Goal: Information Seeking & Learning: Learn about a topic

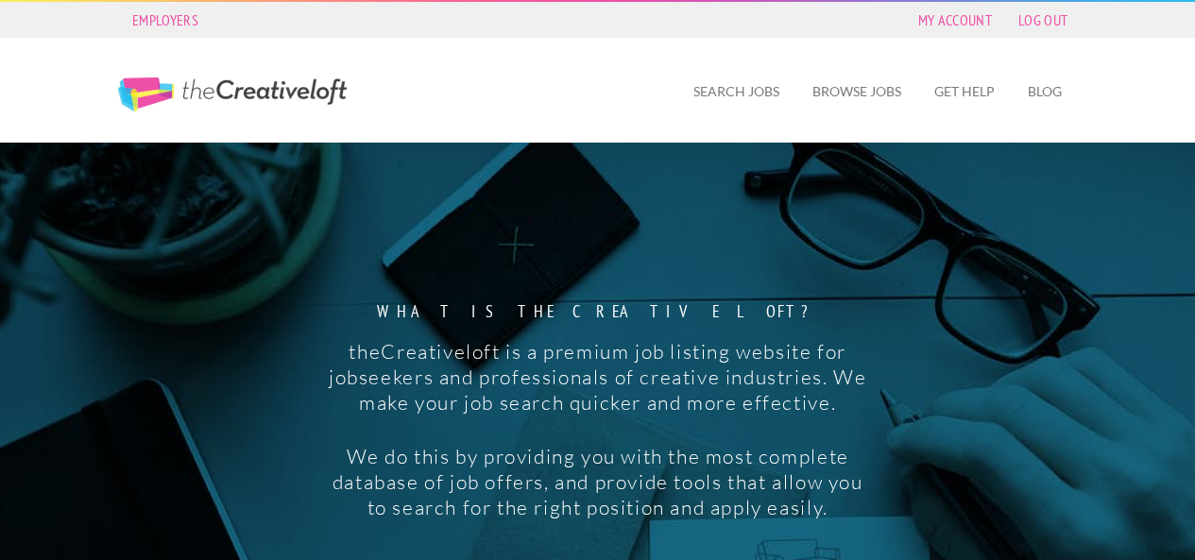
click at [934, 290] on div "What is the creative loft? theCreativeloft is a premium job listing website for…" at bounding box center [598, 346] width 992 height 406
click at [1086, 413] on div "What is the creative loft? theCreativeloft is a premium job listing website for…" at bounding box center [598, 346] width 992 height 406
click at [848, 101] on link "Browse Jobs" at bounding box center [856, 91] width 119 height 43
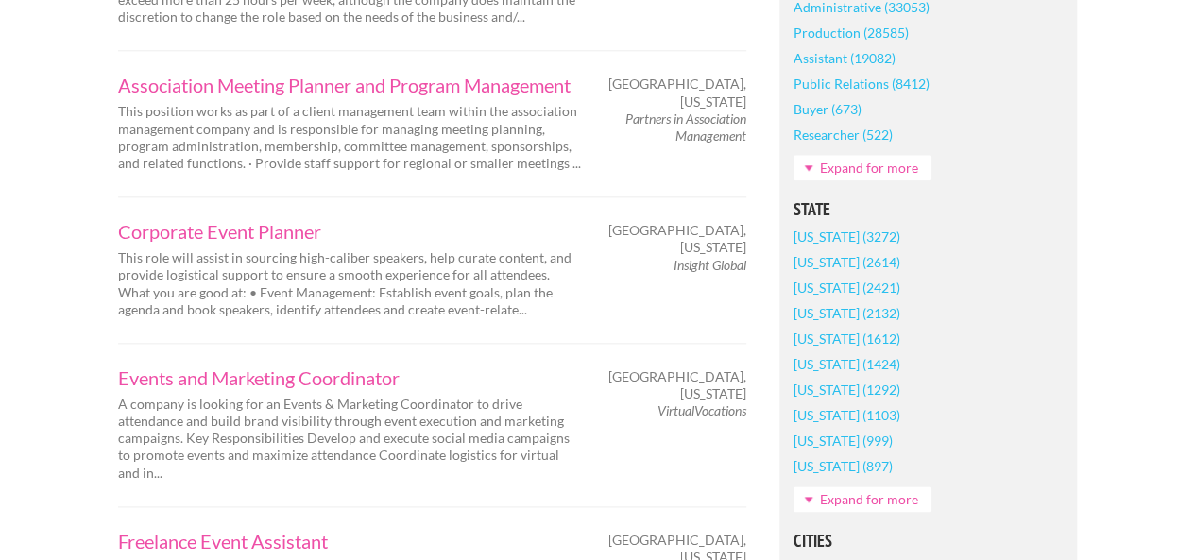
scroll to position [1020, 0]
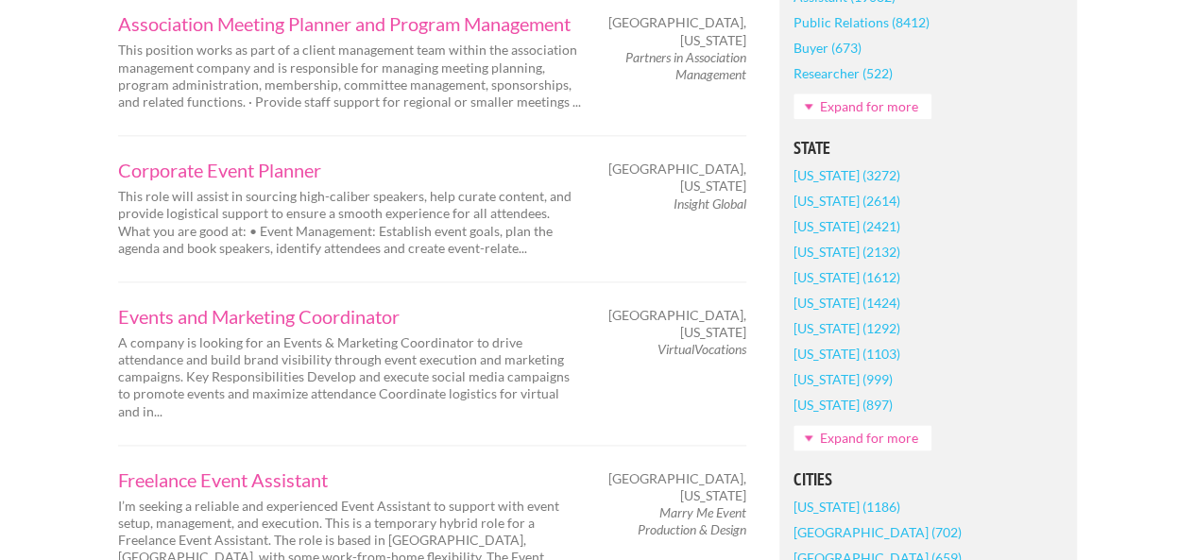
scroll to position [1096, 0]
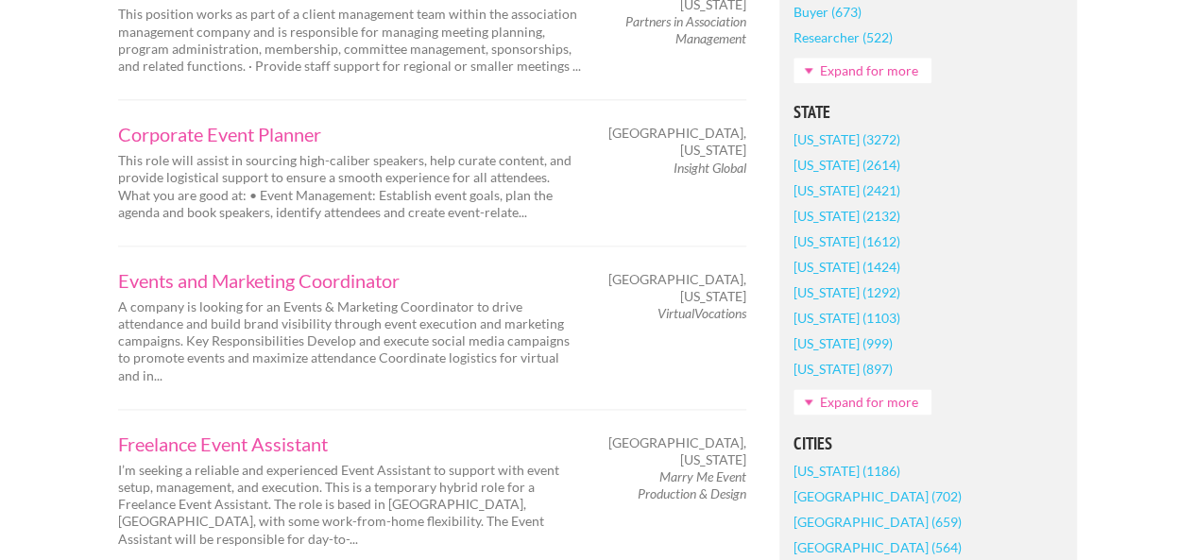
click at [912, 409] on link "Expand for more" at bounding box center [862, 402] width 138 height 26
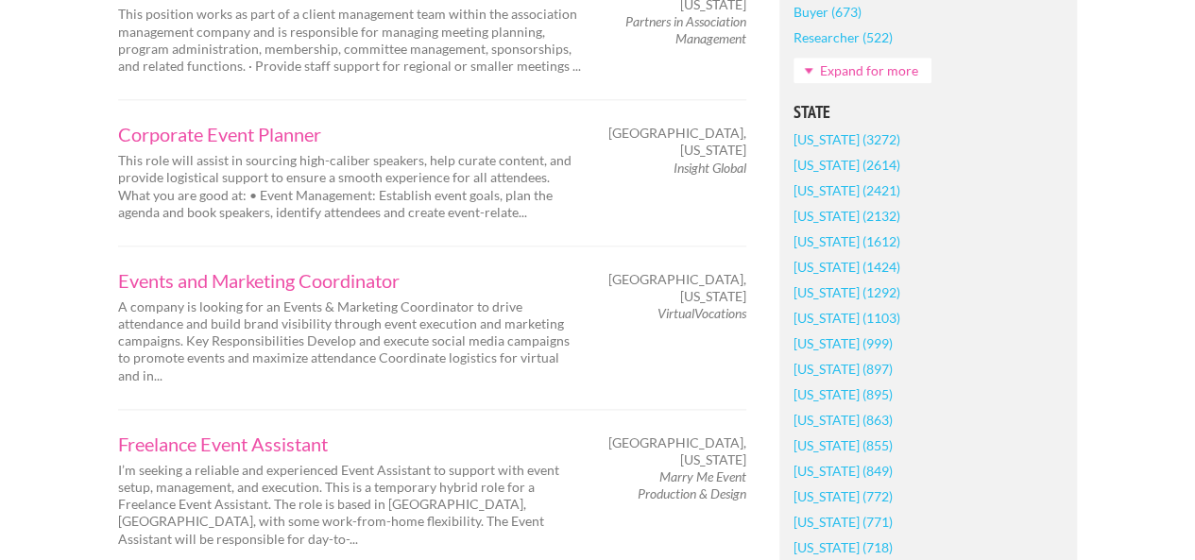
click at [1090, 369] on div "Job Types Full-Time (32788) Part-Time (6005) Internship (1085) Freelance (384) …" at bounding box center [928, 553] width 331 height 2492
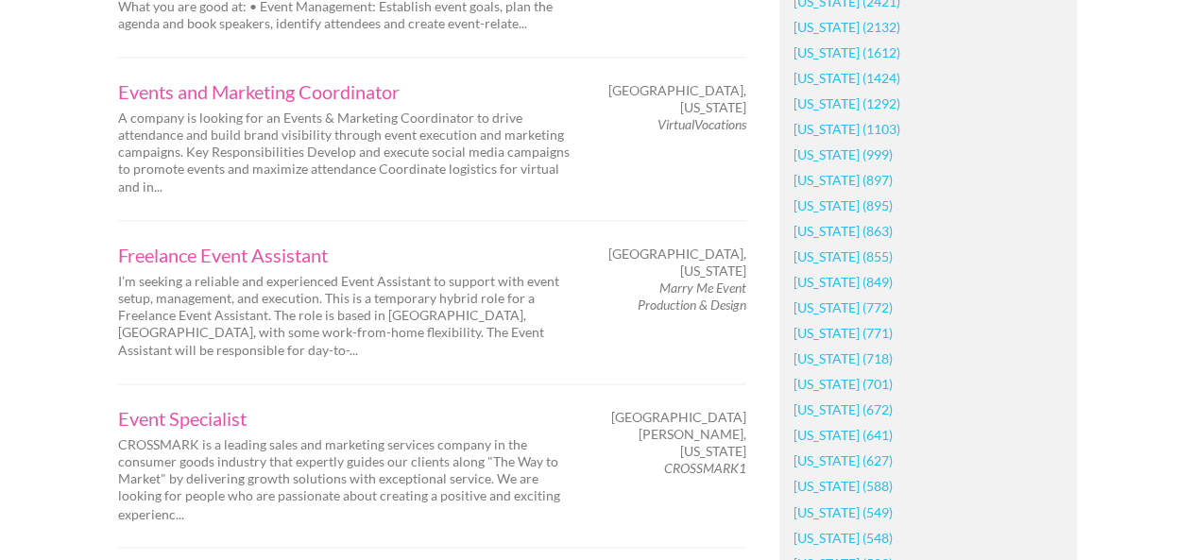
scroll to position [1285, 0]
click at [846, 108] on link "[US_STATE] (1292)" at bounding box center [846, 104] width 107 height 26
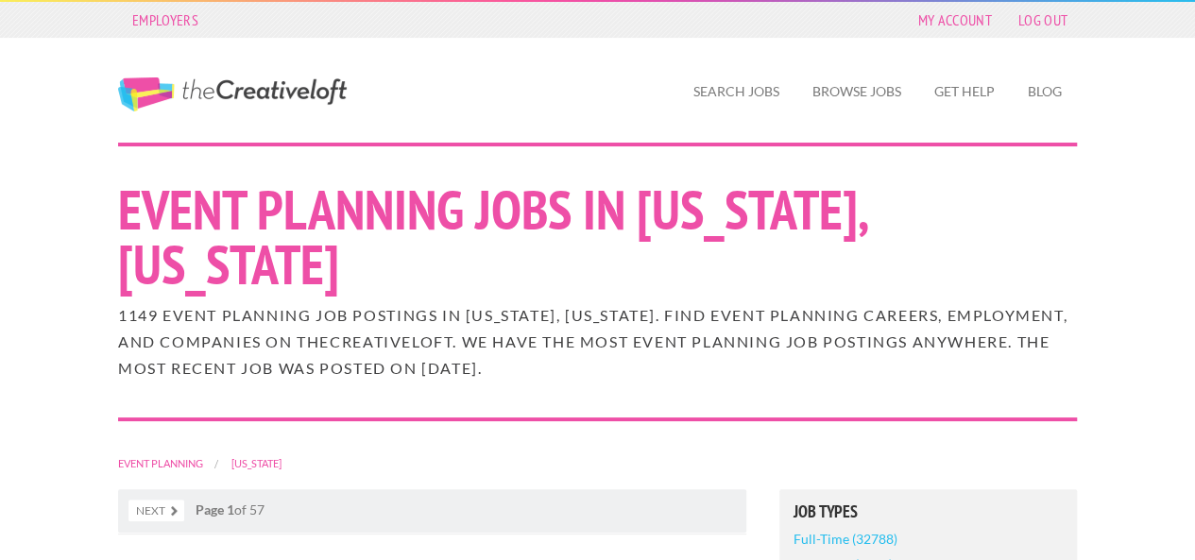
click at [1015, 231] on h1 "Event Planning Jobs in Pennsylvania, Pennsylvania" at bounding box center [597, 237] width 959 height 110
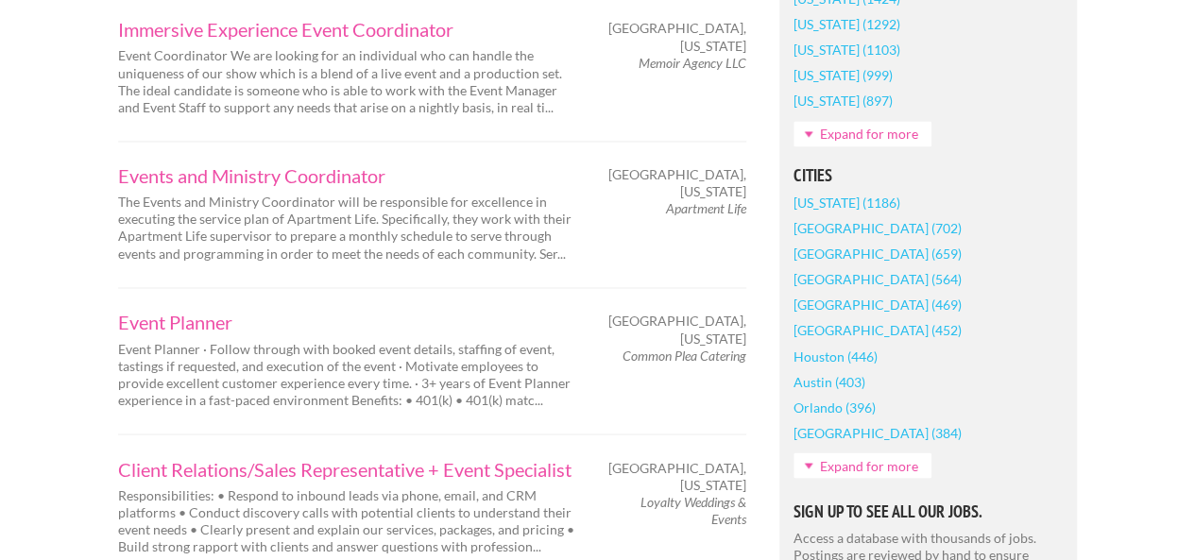
scroll to position [1473, 0]
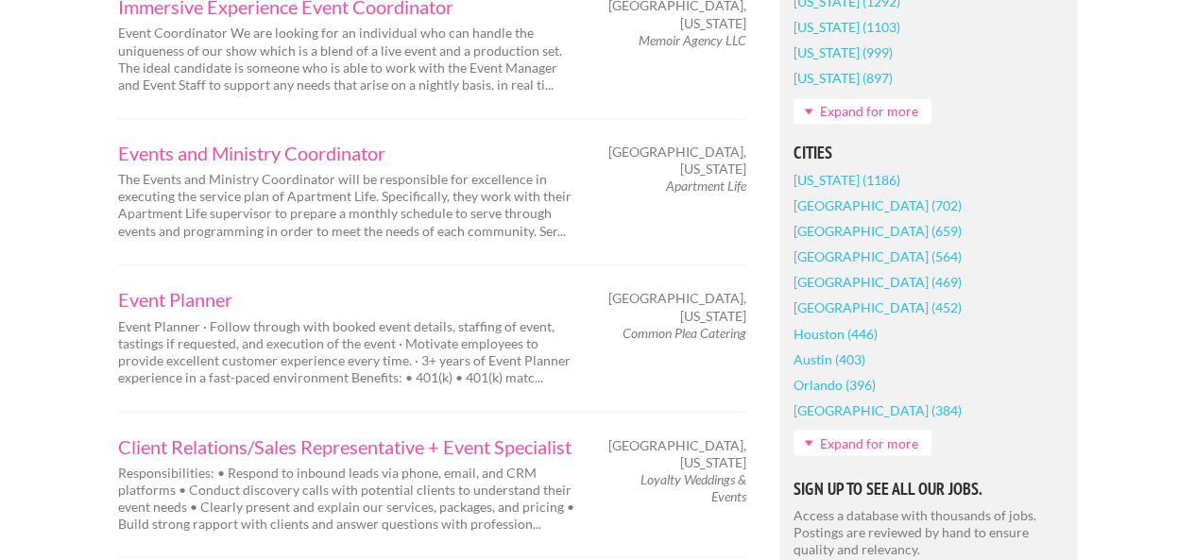
click at [828, 443] on link "Expand for more" at bounding box center [862, 443] width 138 height 26
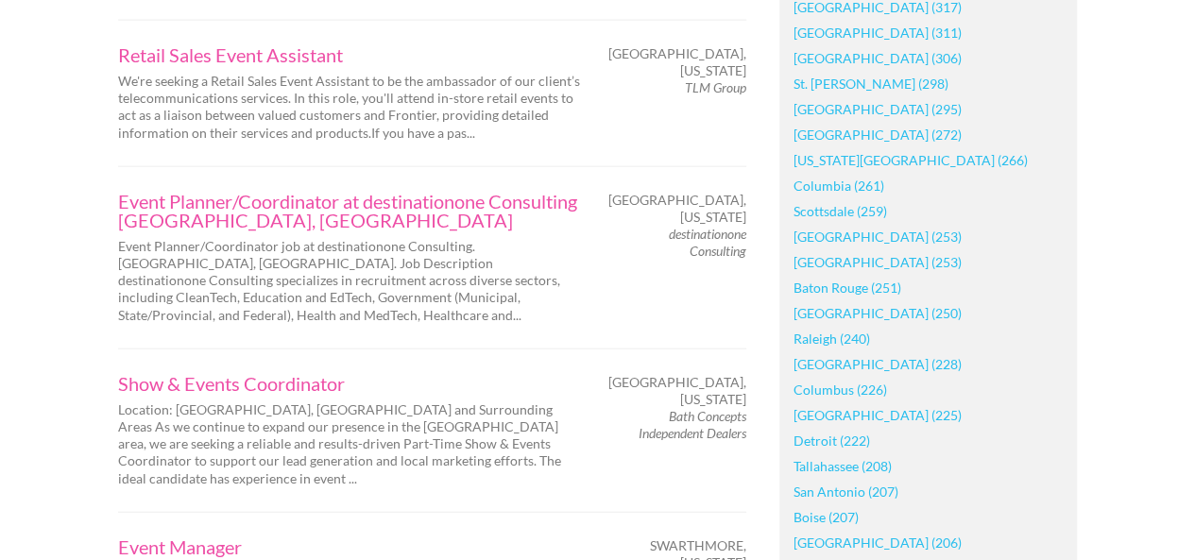
scroll to position [2194, 0]
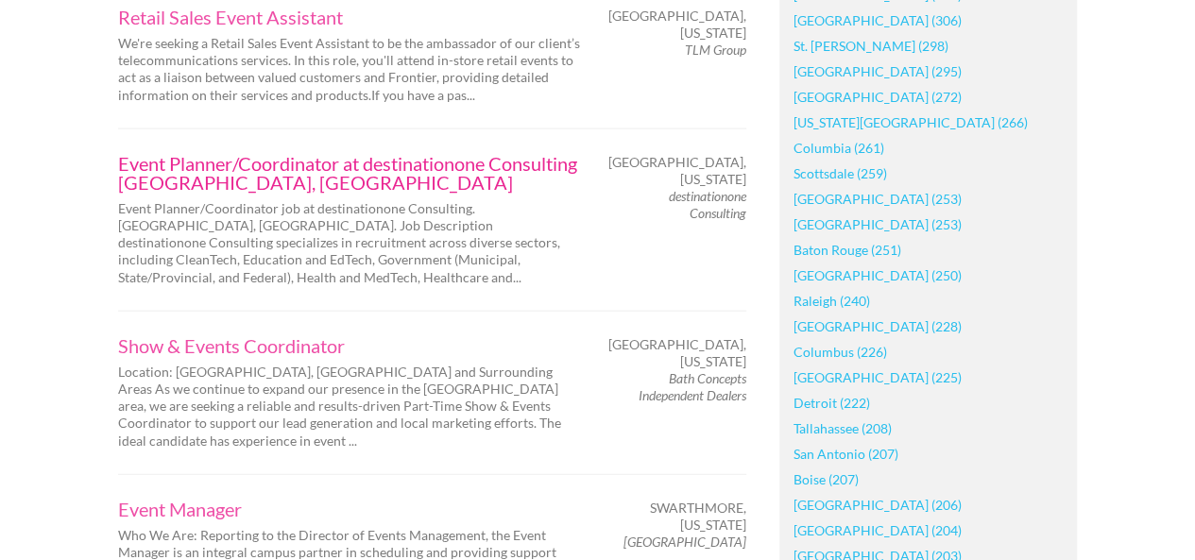
click at [280, 154] on link "Event Planner/Coordinator at destinationone Consulting [GEOGRAPHIC_DATA], [GEOG…" at bounding box center [349, 173] width 463 height 38
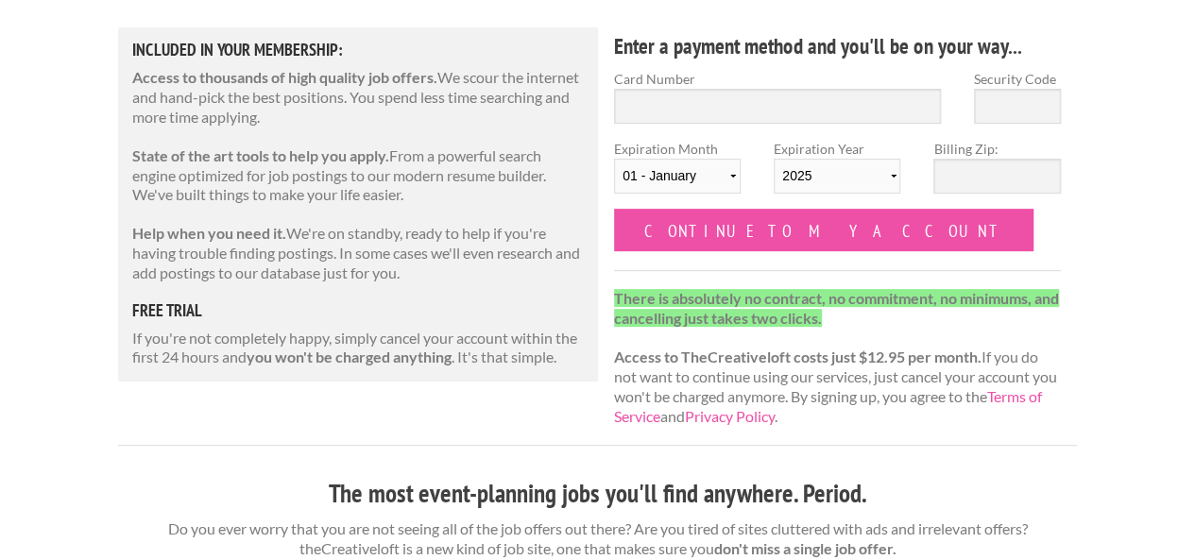
scroll to position [227, 0]
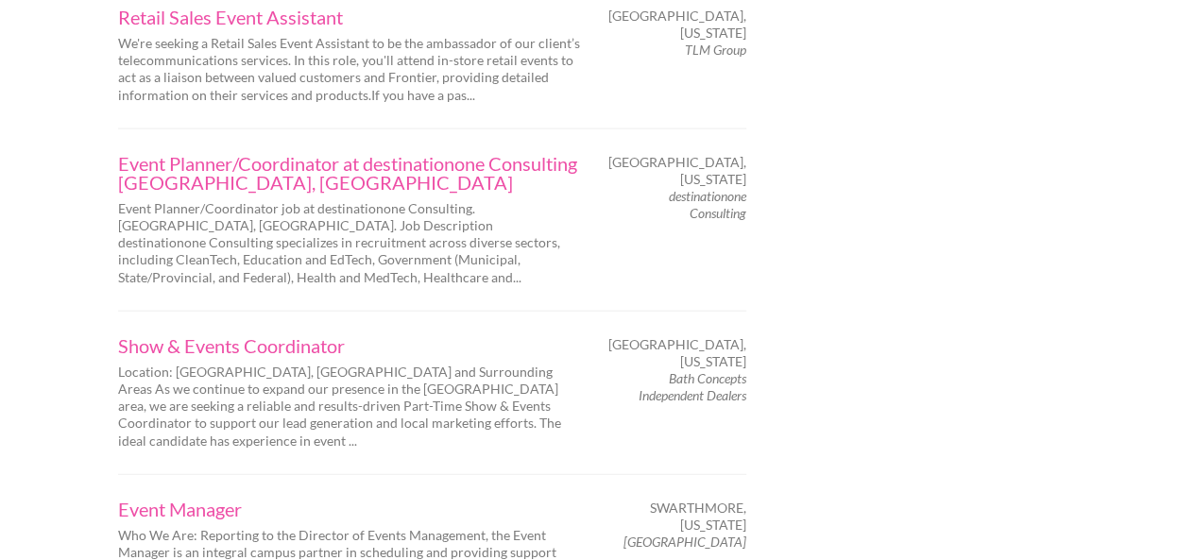
scroll to position [2194, 0]
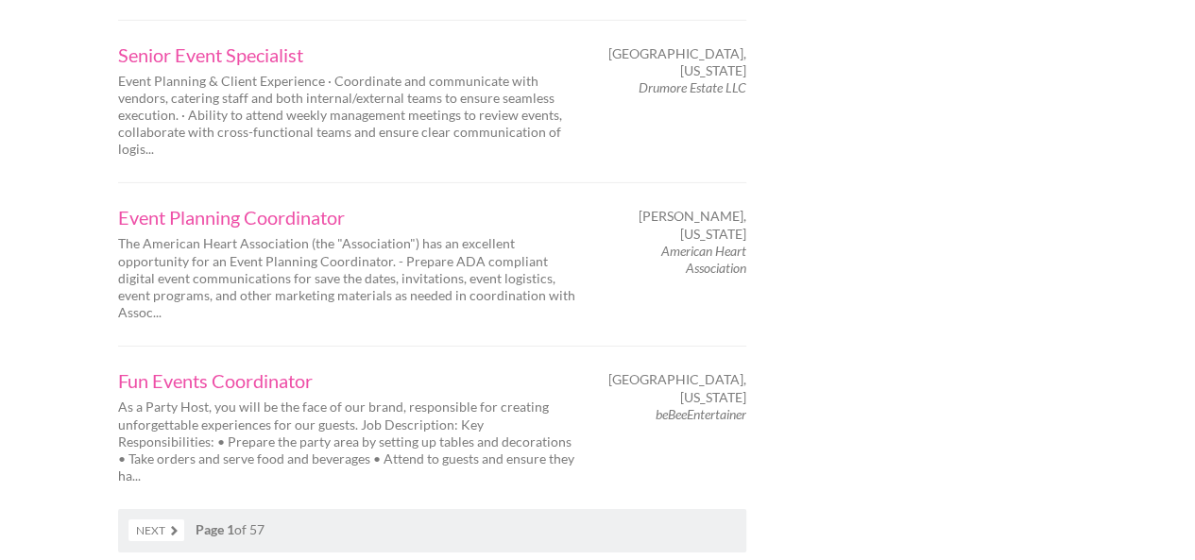
scroll to position [3176, 0]
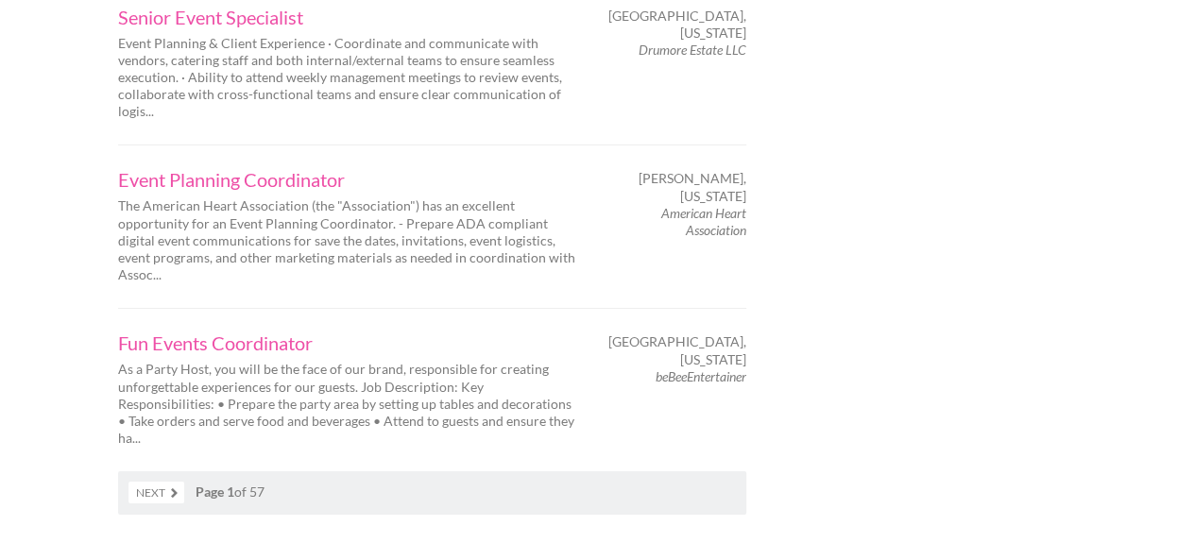
click at [147, 482] on link "Next" at bounding box center [156, 493] width 56 height 22
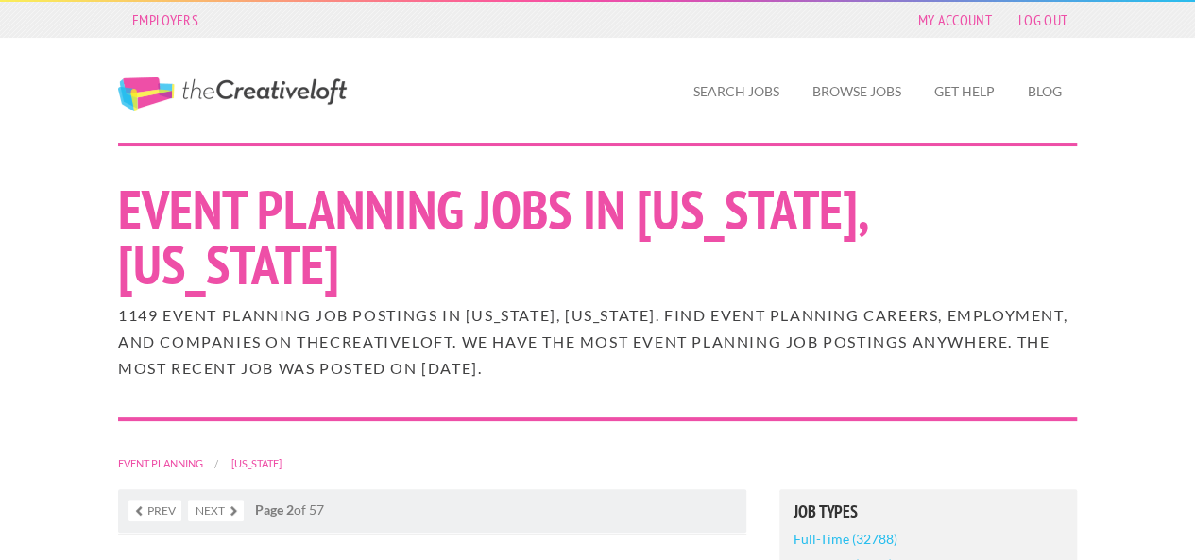
click at [1058, 242] on h1 "Event Planning Jobs in [US_STATE], [US_STATE]" at bounding box center [597, 237] width 959 height 110
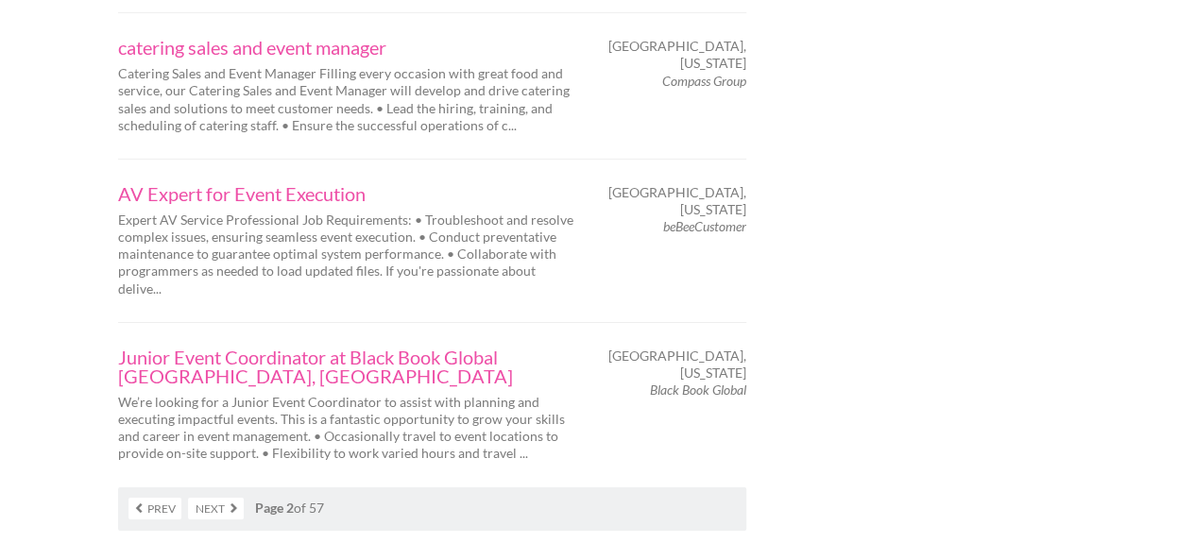
scroll to position [3249, 0]
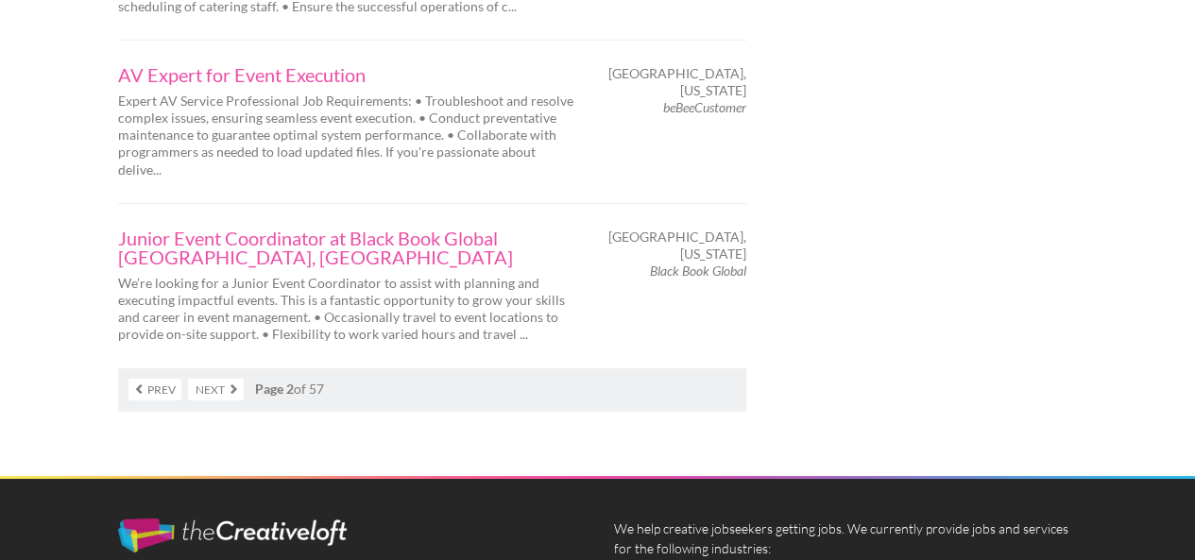
click at [217, 379] on link "Next" at bounding box center [216, 390] width 56 height 22
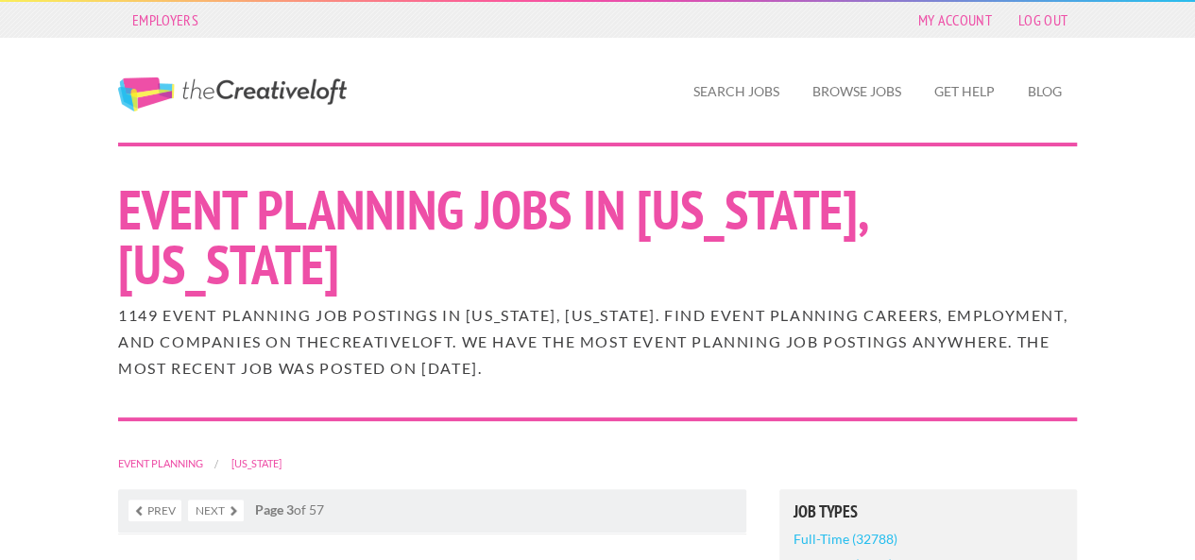
click at [1084, 294] on div "Event Planning Jobs in [US_STATE], [US_STATE]" at bounding box center [598, 221] width 992 height 157
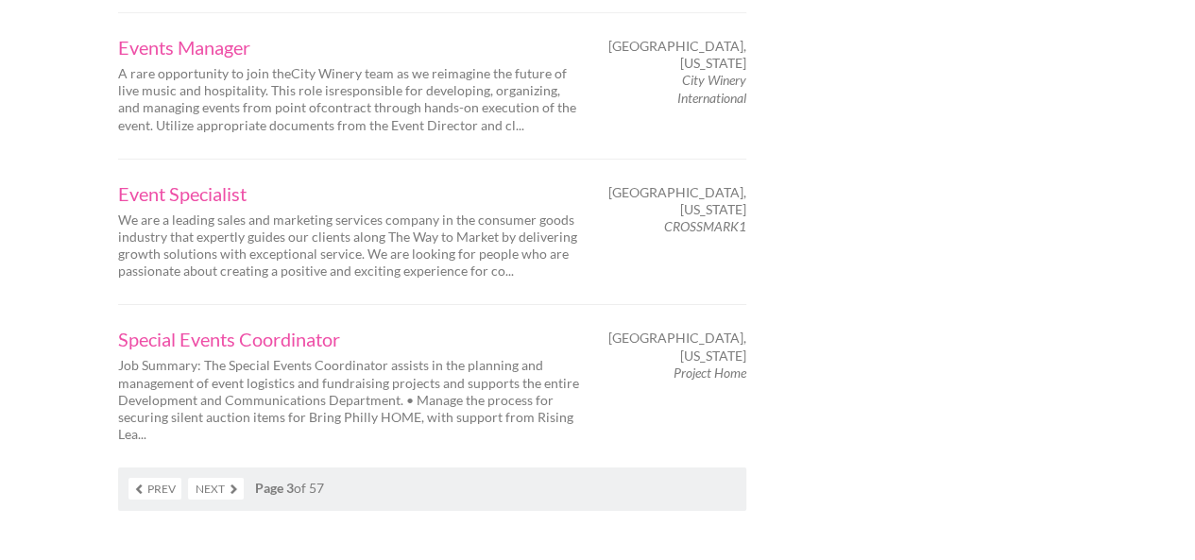
scroll to position [3174, 0]
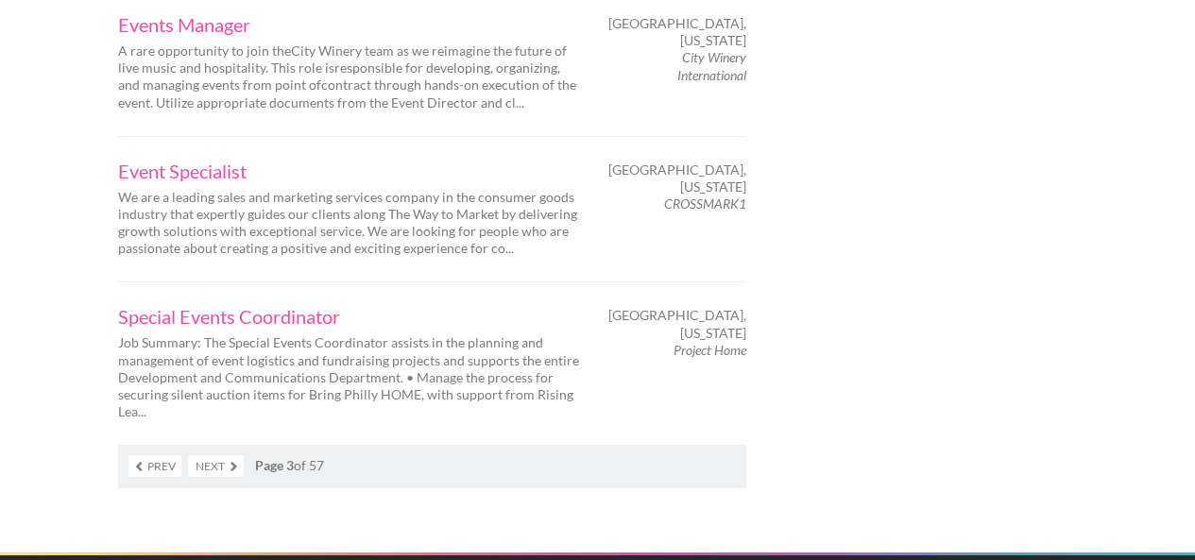
click at [219, 455] on link "Next" at bounding box center [216, 466] width 56 height 22
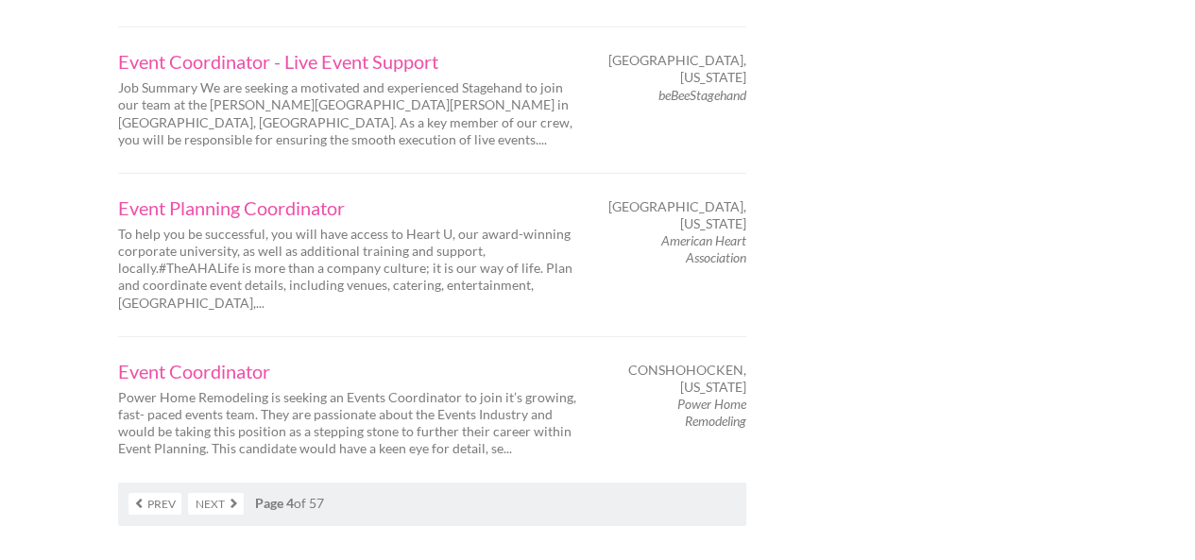
scroll to position [3098, 0]
click at [213, 492] on link "Next" at bounding box center [216, 503] width 56 height 22
click at [204, 492] on link "Next" at bounding box center [216, 503] width 56 height 22
click at [205, 492] on link "Next" at bounding box center [216, 503] width 56 height 22
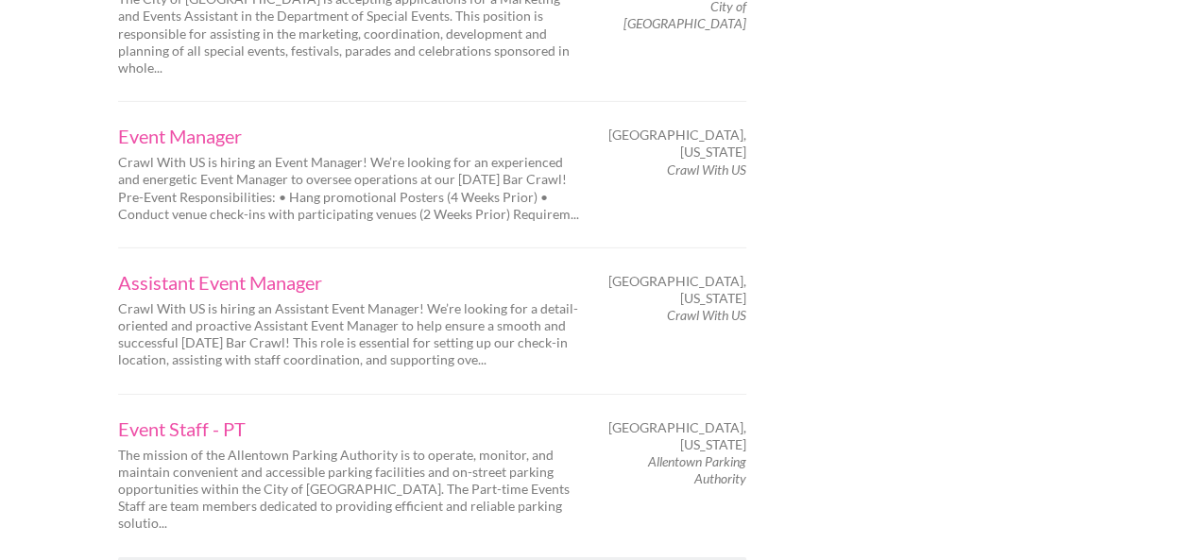
scroll to position [3060, 0]
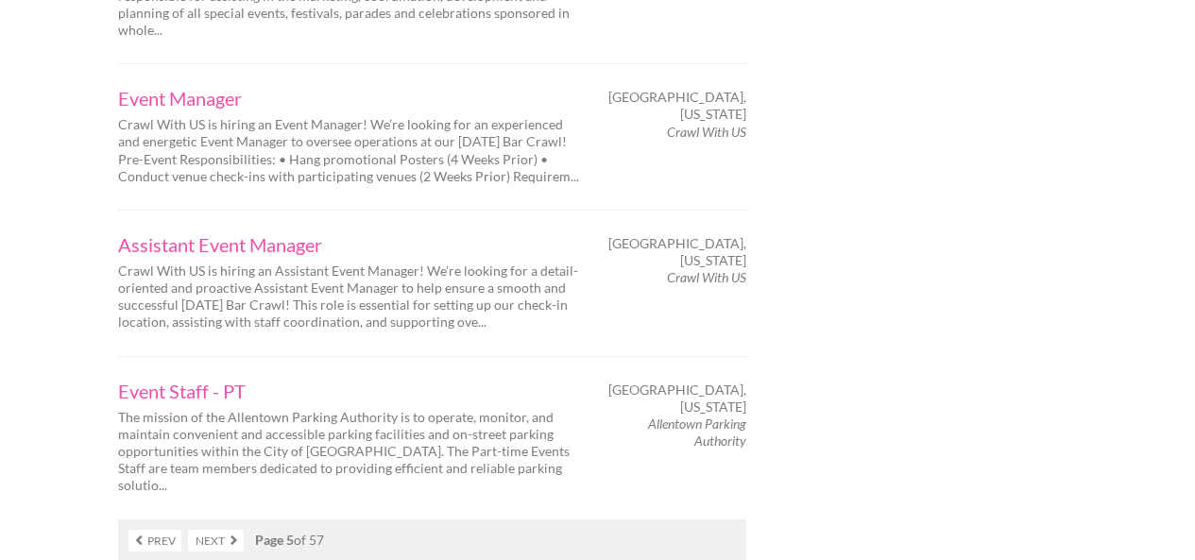
click at [223, 530] on link "Next" at bounding box center [216, 541] width 56 height 22
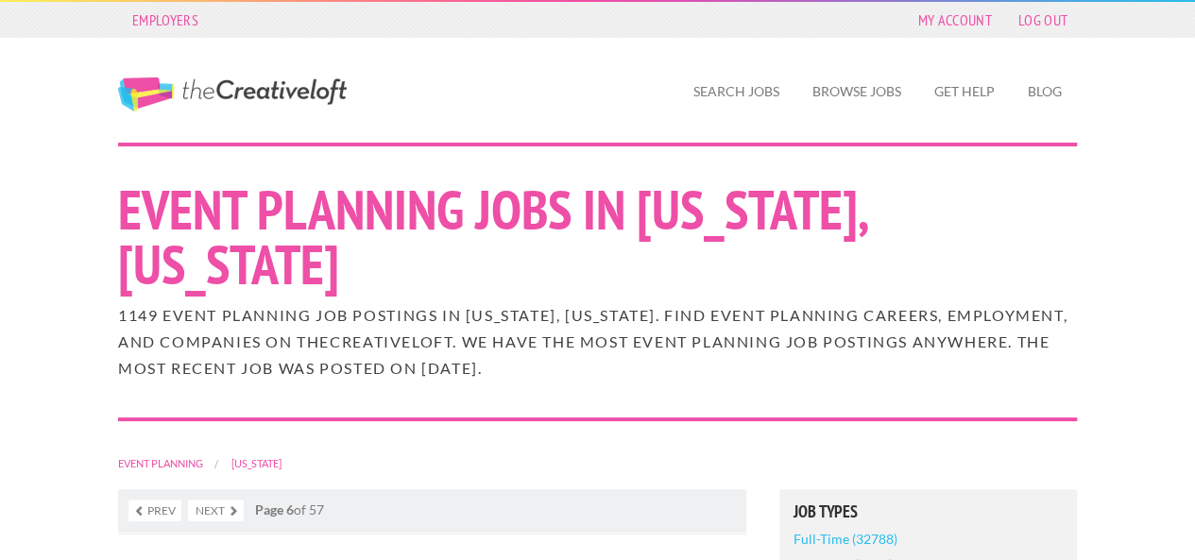
click at [701, 277] on h1 "Event Planning Jobs in [US_STATE], [US_STATE]" at bounding box center [597, 237] width 959 height 110
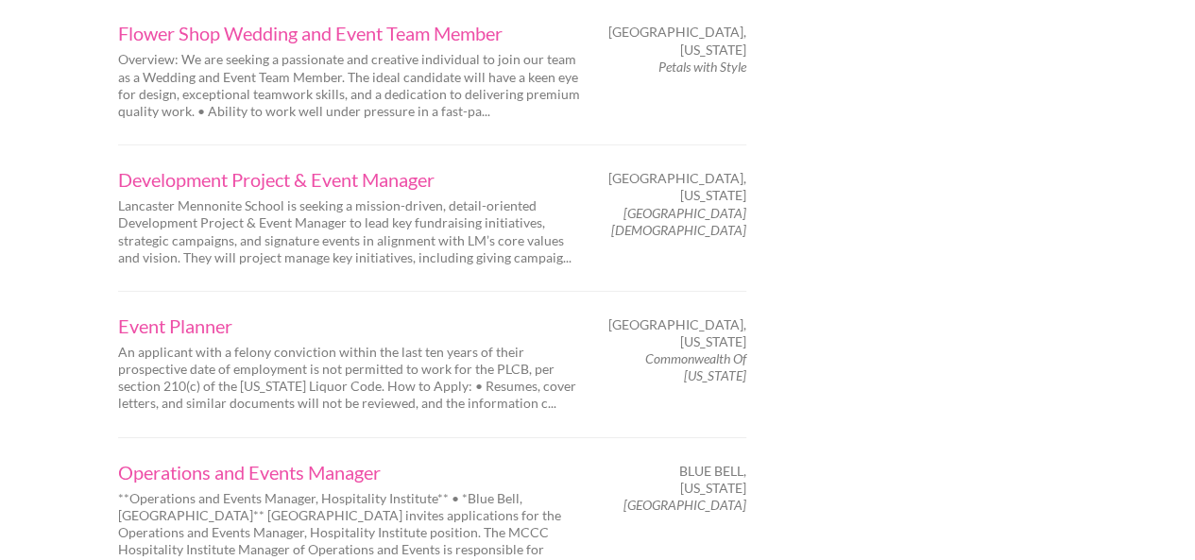
scroll to position [3136, 0]
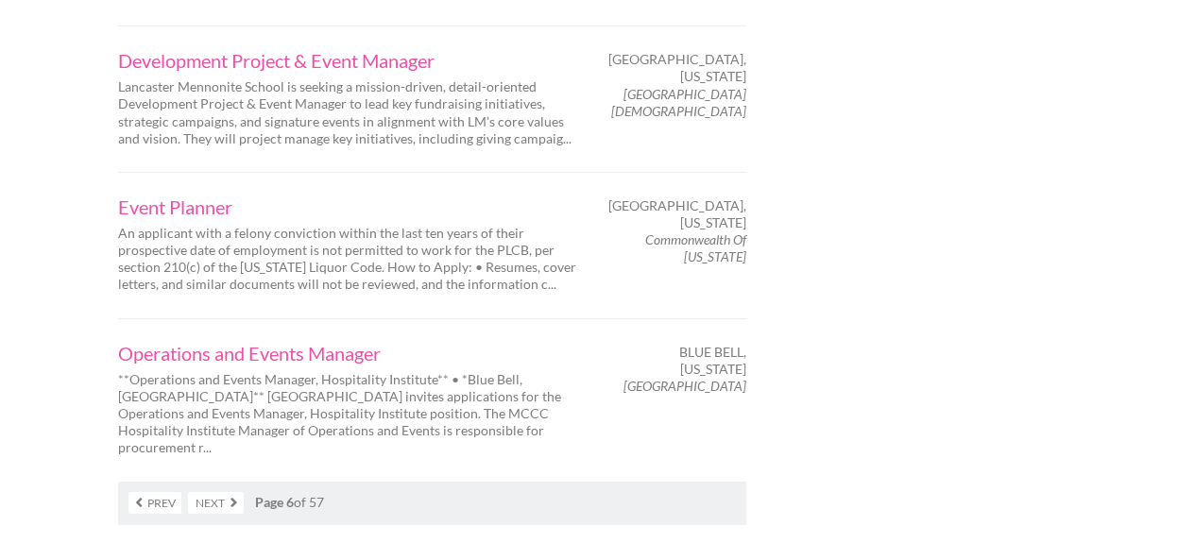
click at [217, 492] on link "Next" at bounding box center [216, 503] width 56 height 22
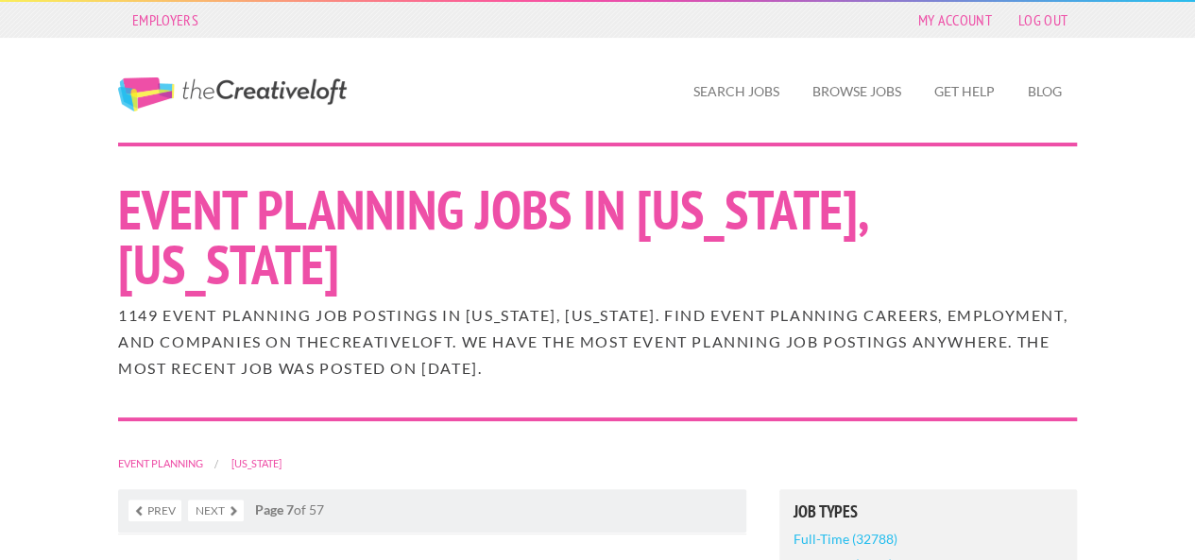
click at [446, 453] on div "Event Planning [US_STATE]" at bounding box center [598, 453] width 992 height 72
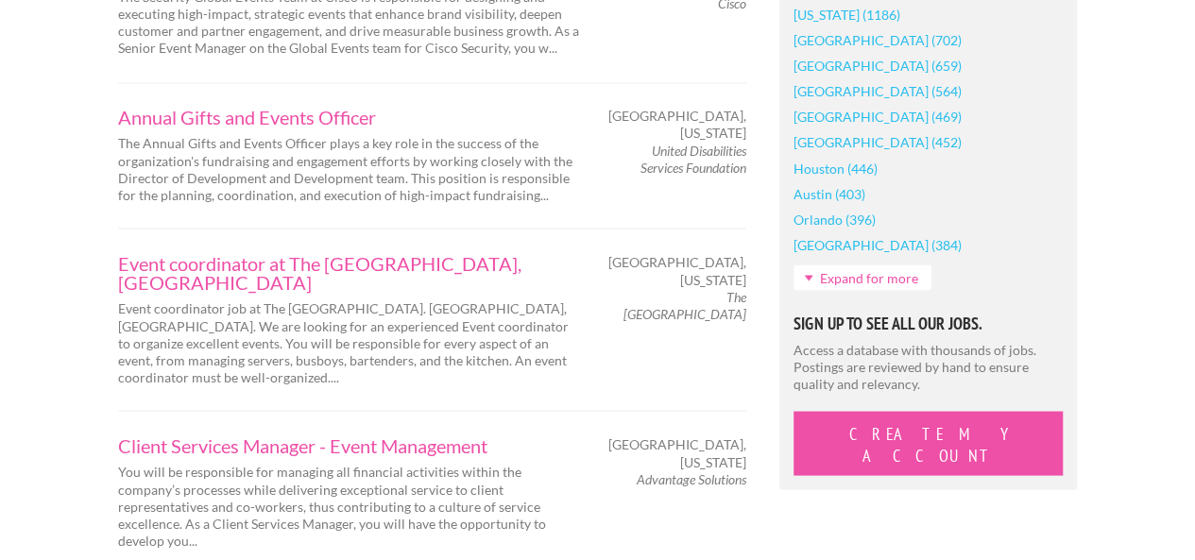
scroll to position [1662, 0]
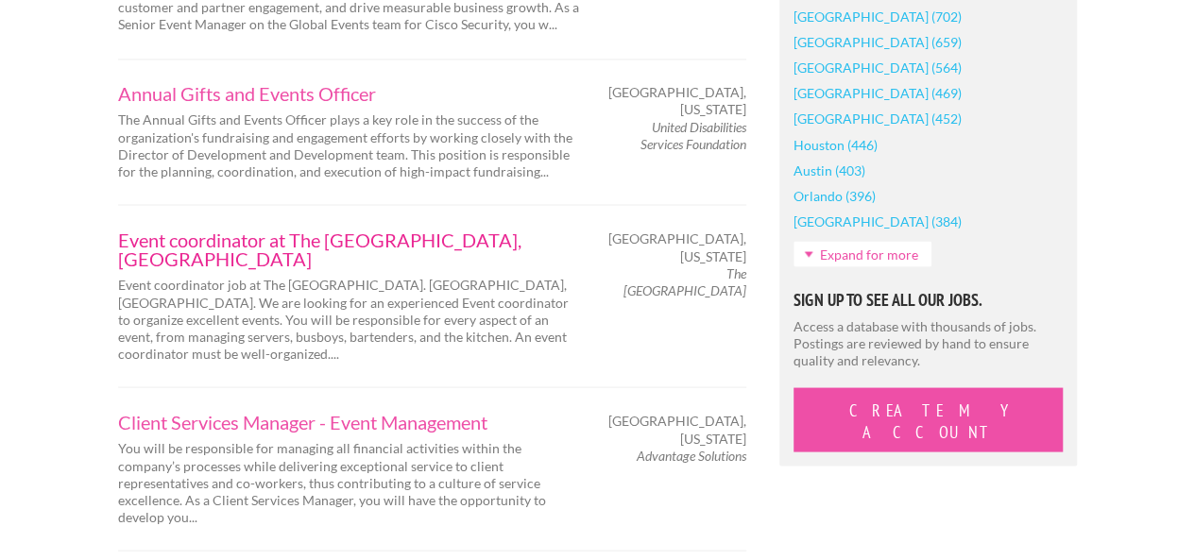
click at [302, 230] on link "Event coordinator at The [GEOGRAPHIC_DATA], [GEOGRAPHIC_DATA]" at bounding box center [349, 249] width 463 height 38
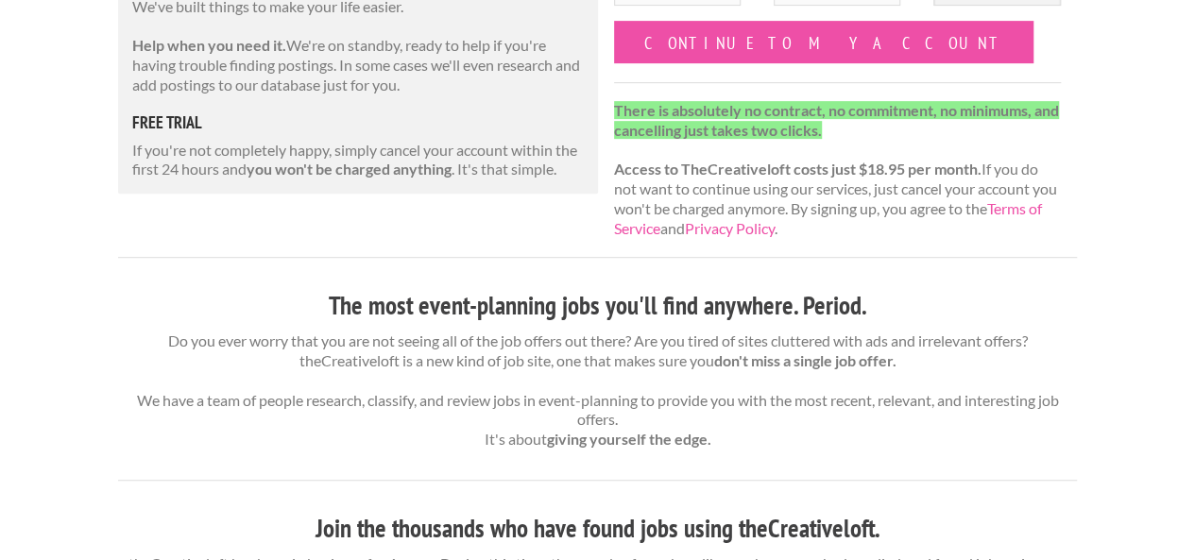
scroll to position [416, 0]
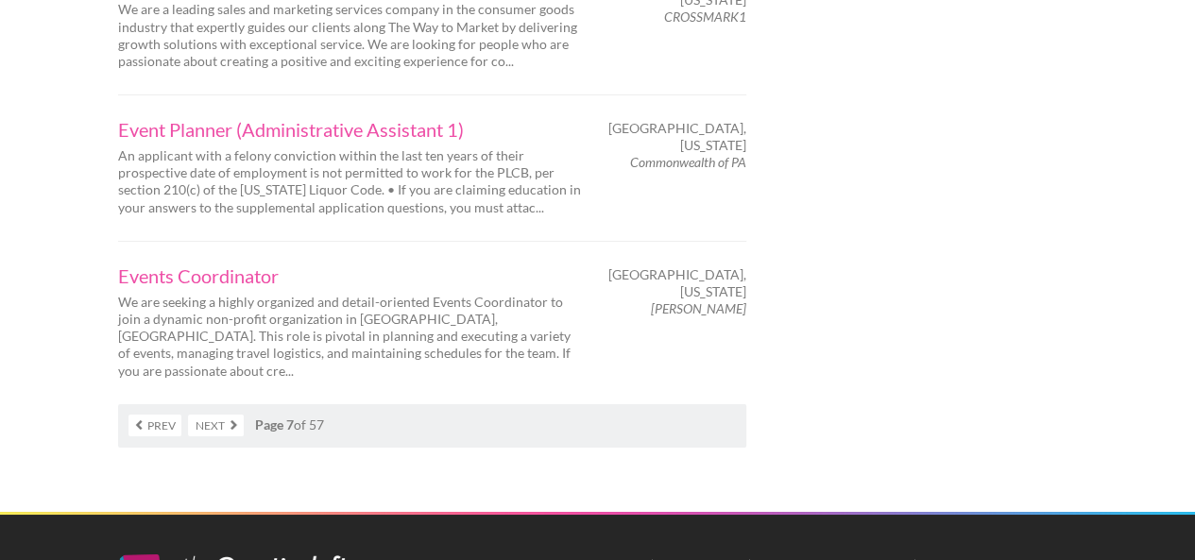
scroll to position [3249, 0]
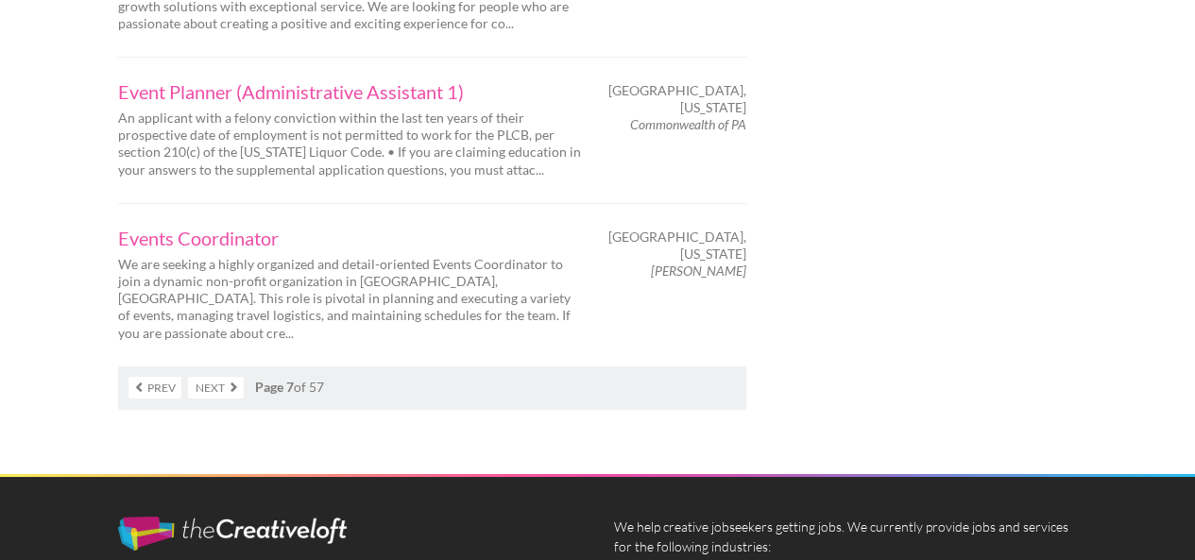
click at [204, 377] on link "Next" at bounding box center [216, 388] width 56 height 22
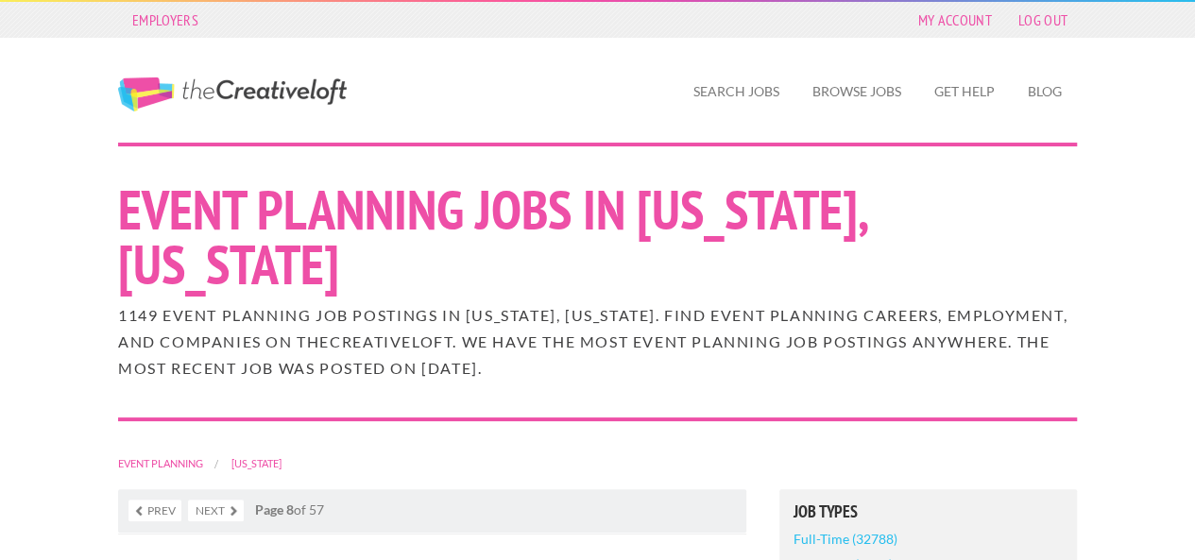
scroll to position [489, 0]
